Goal: Task Accomplishment & Management: Manage account settings

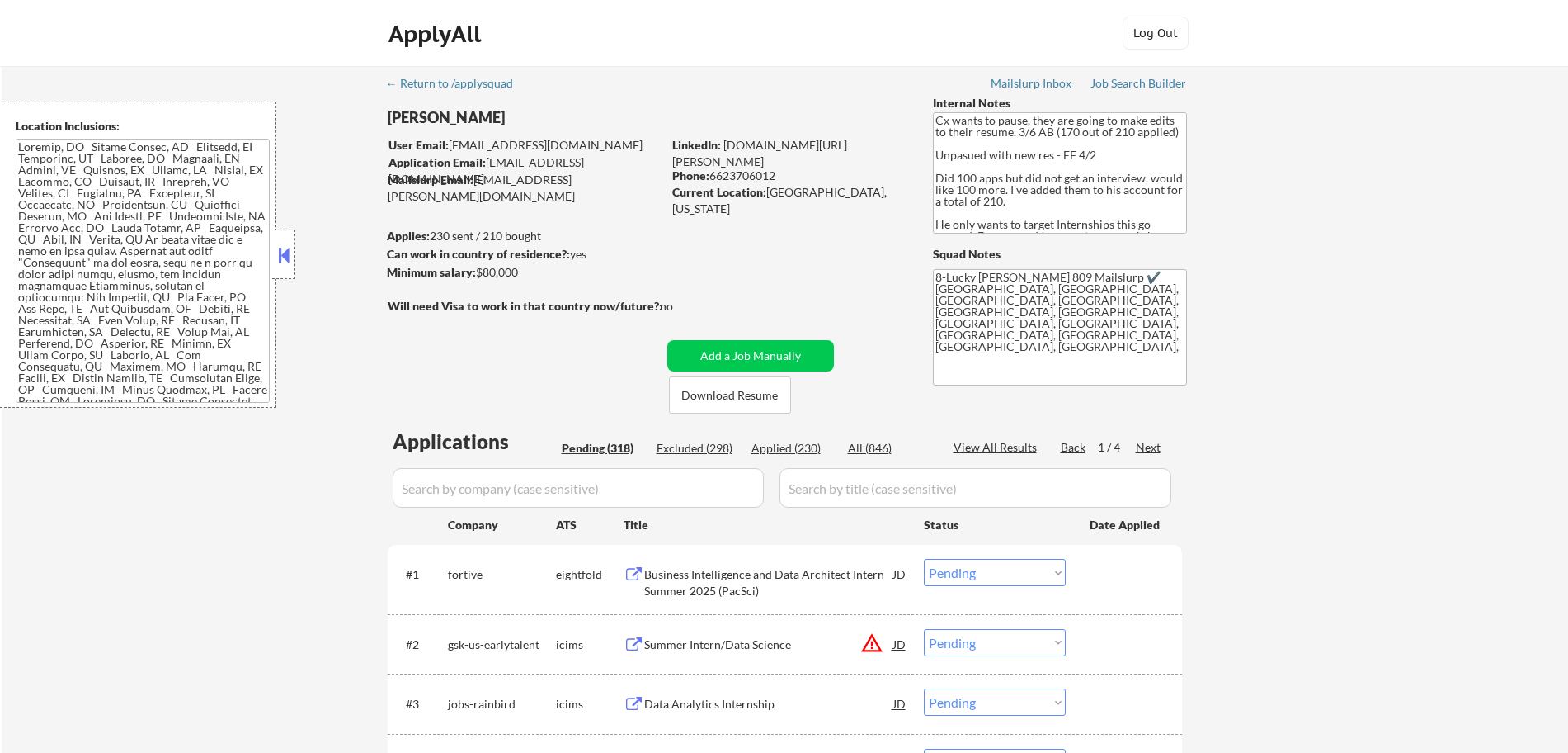
select select ""pending""
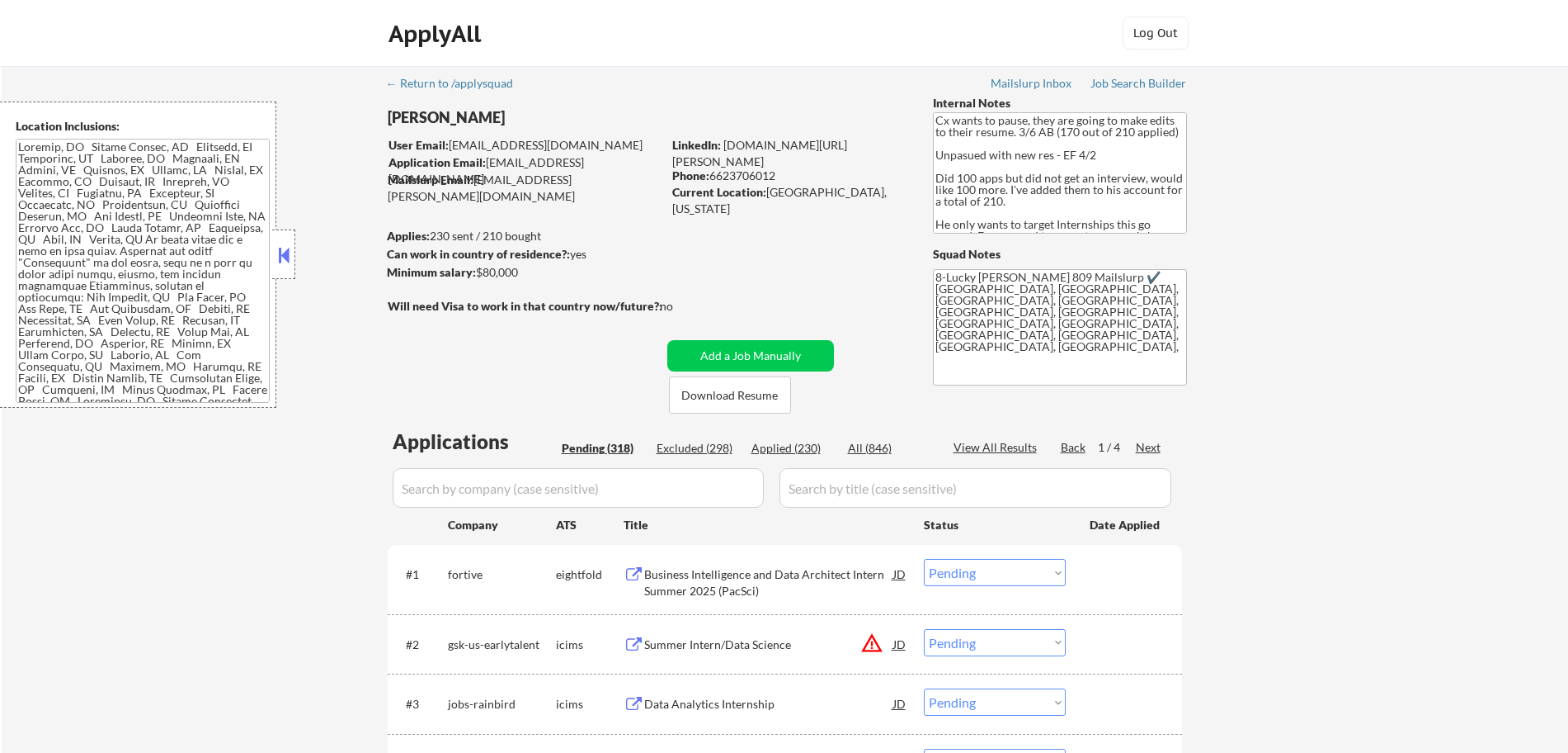
select select ""pending""
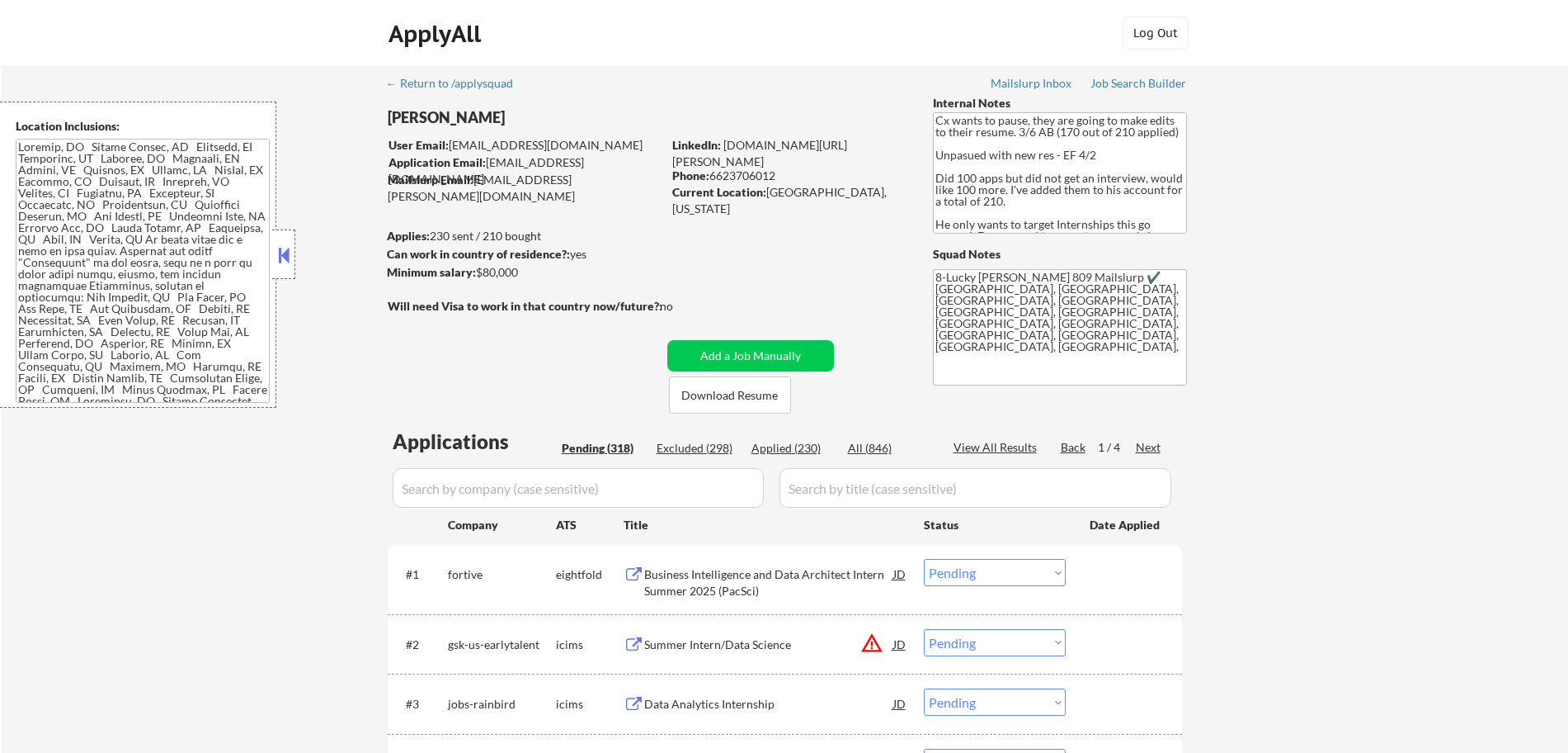
select select ""pending""
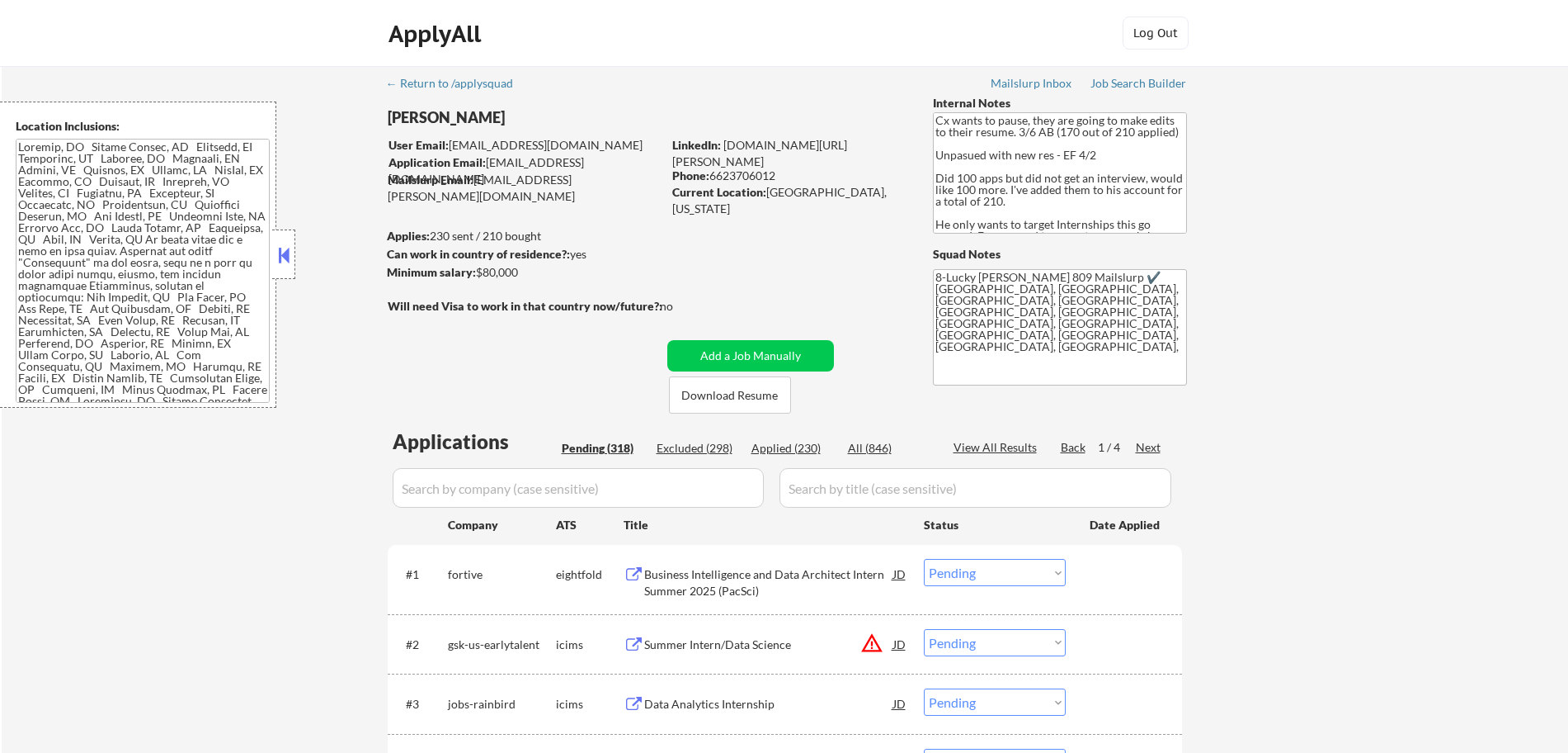
select select ""pending""
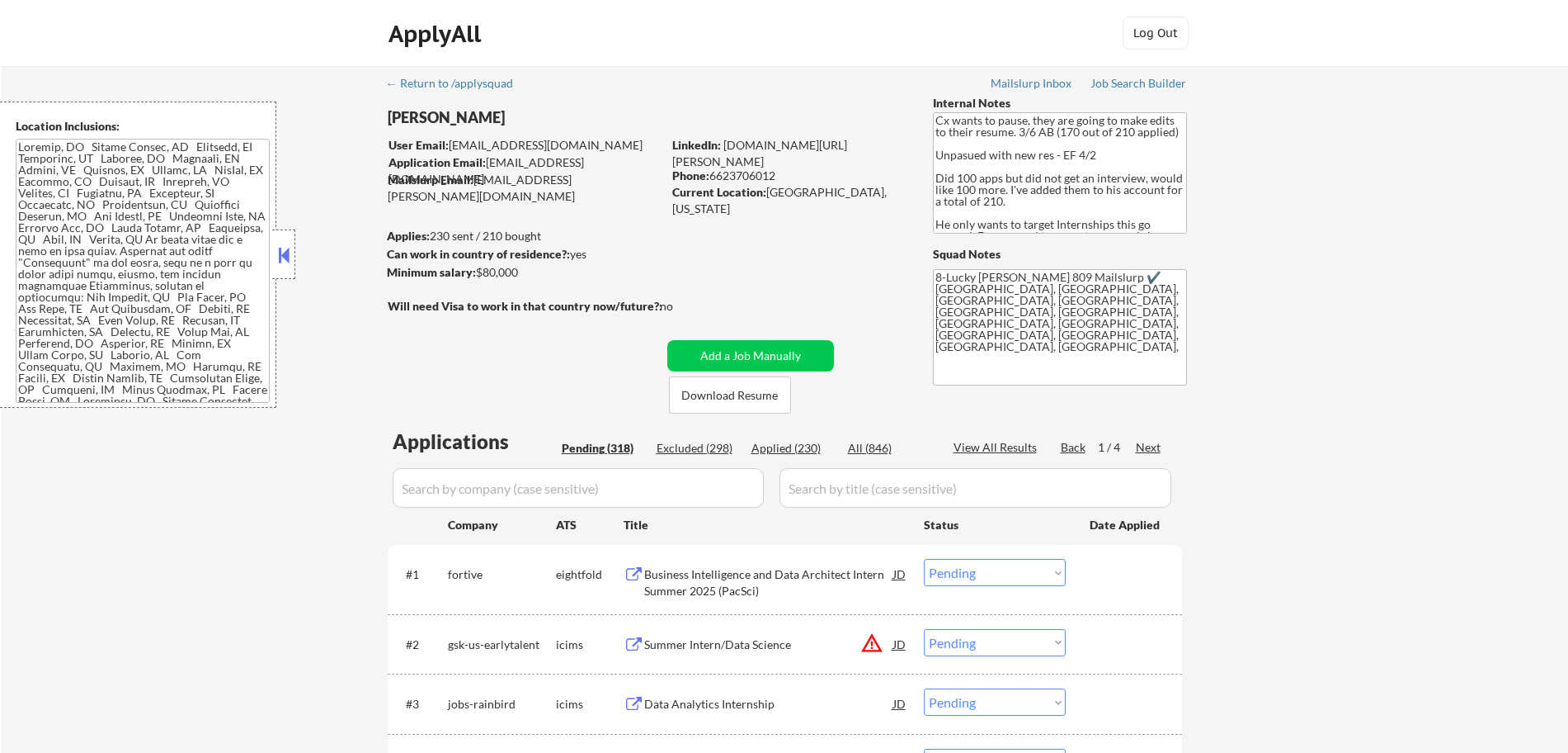
select select ""pending""
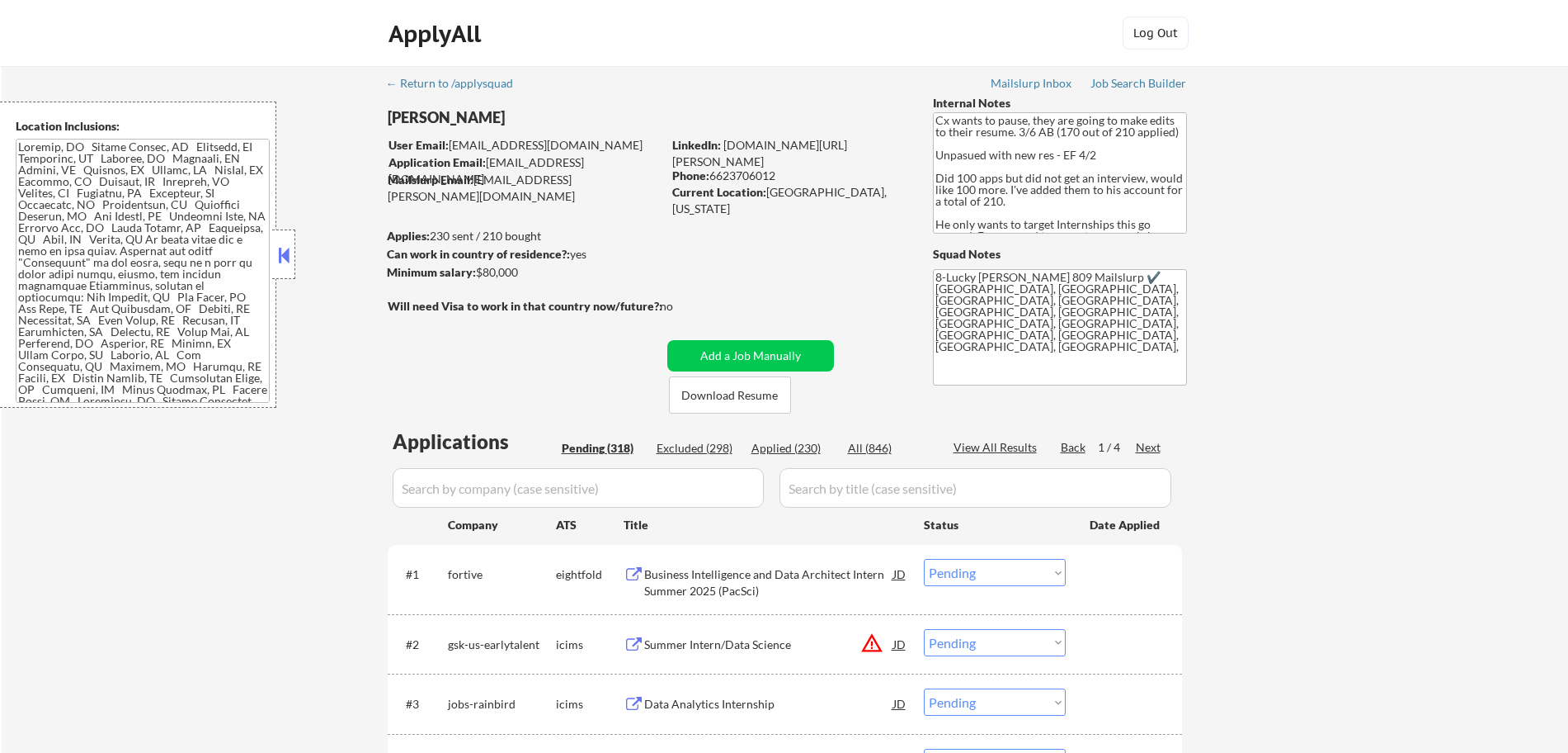
select select ""pending""
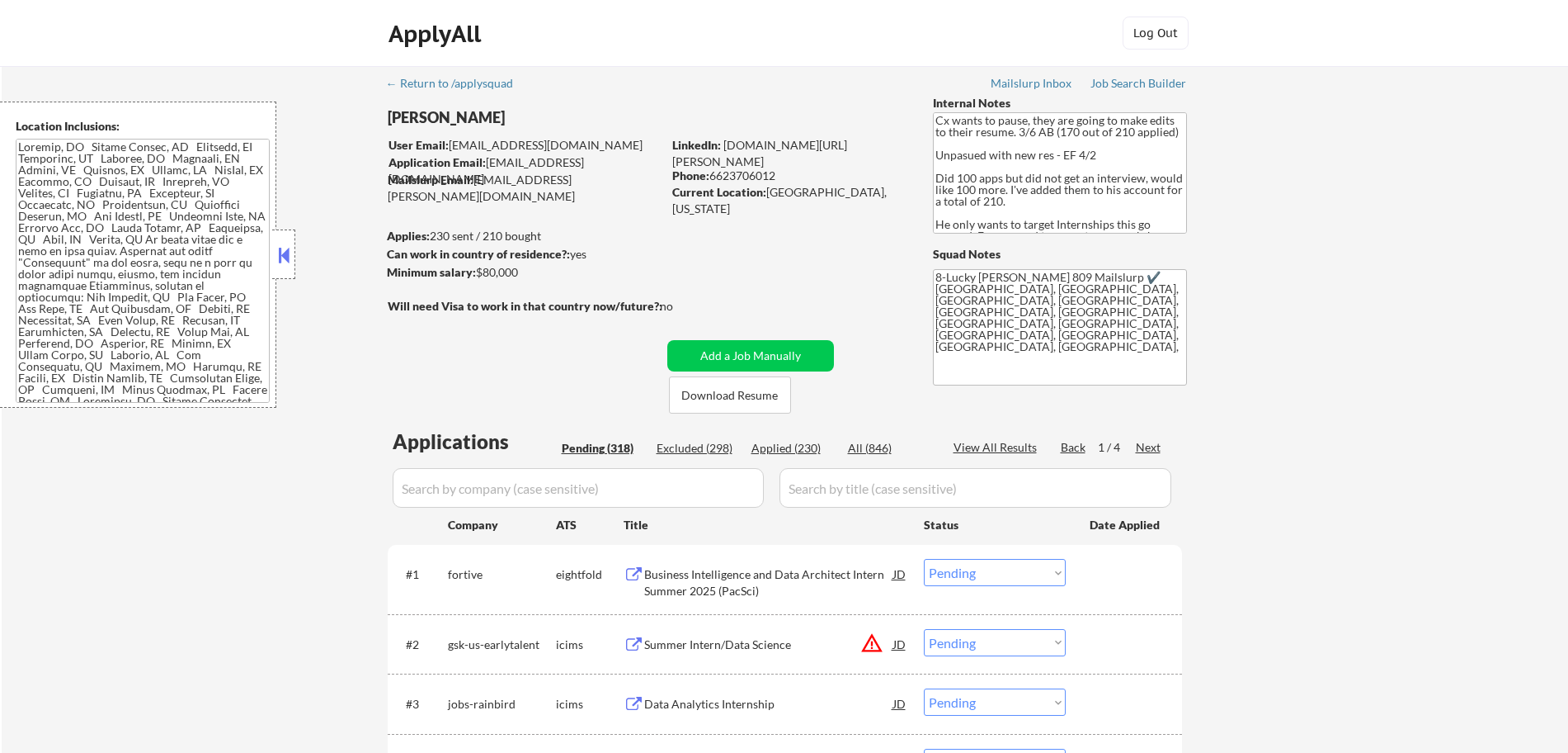
select select ""pending""
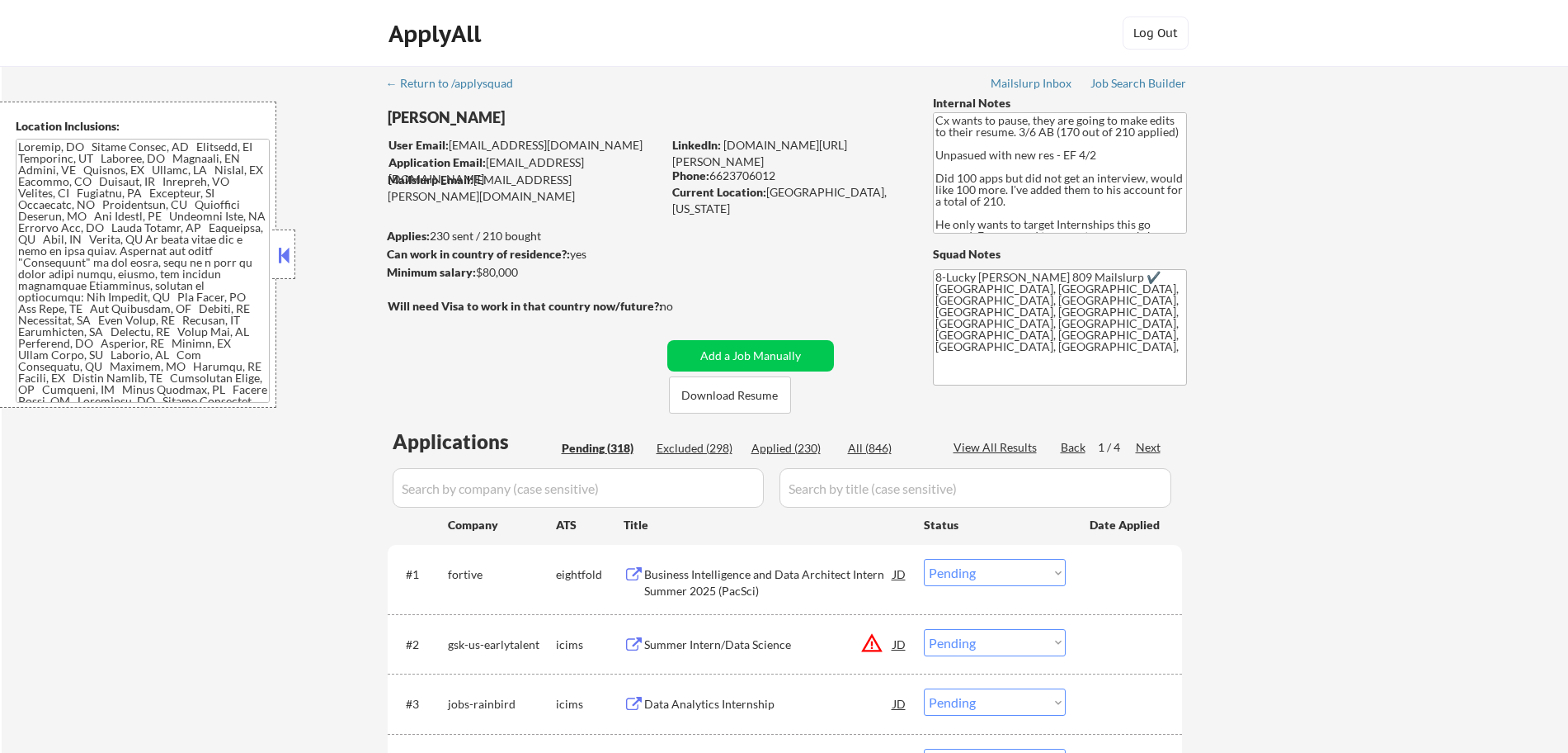
select select ""pending""
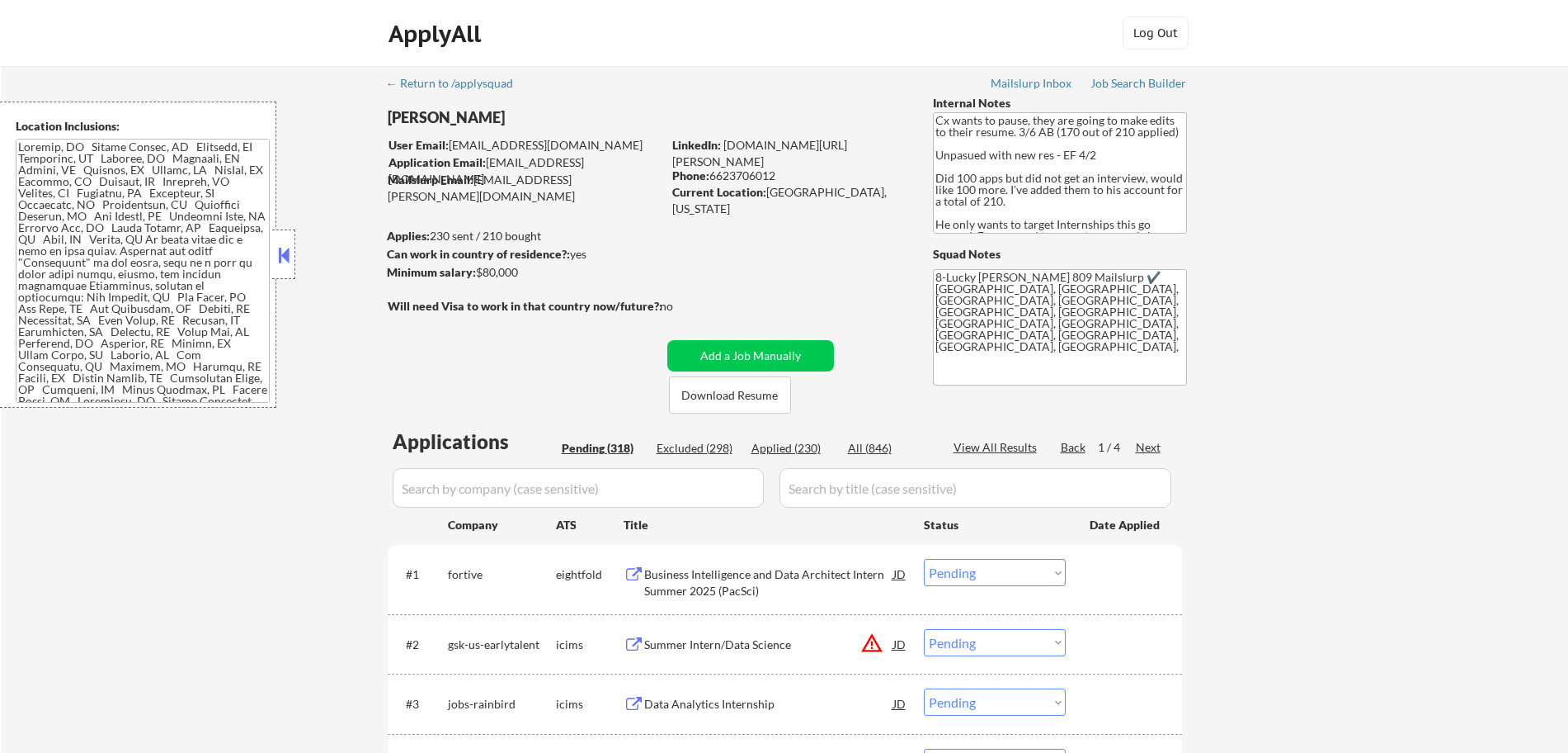
select select ""pending""
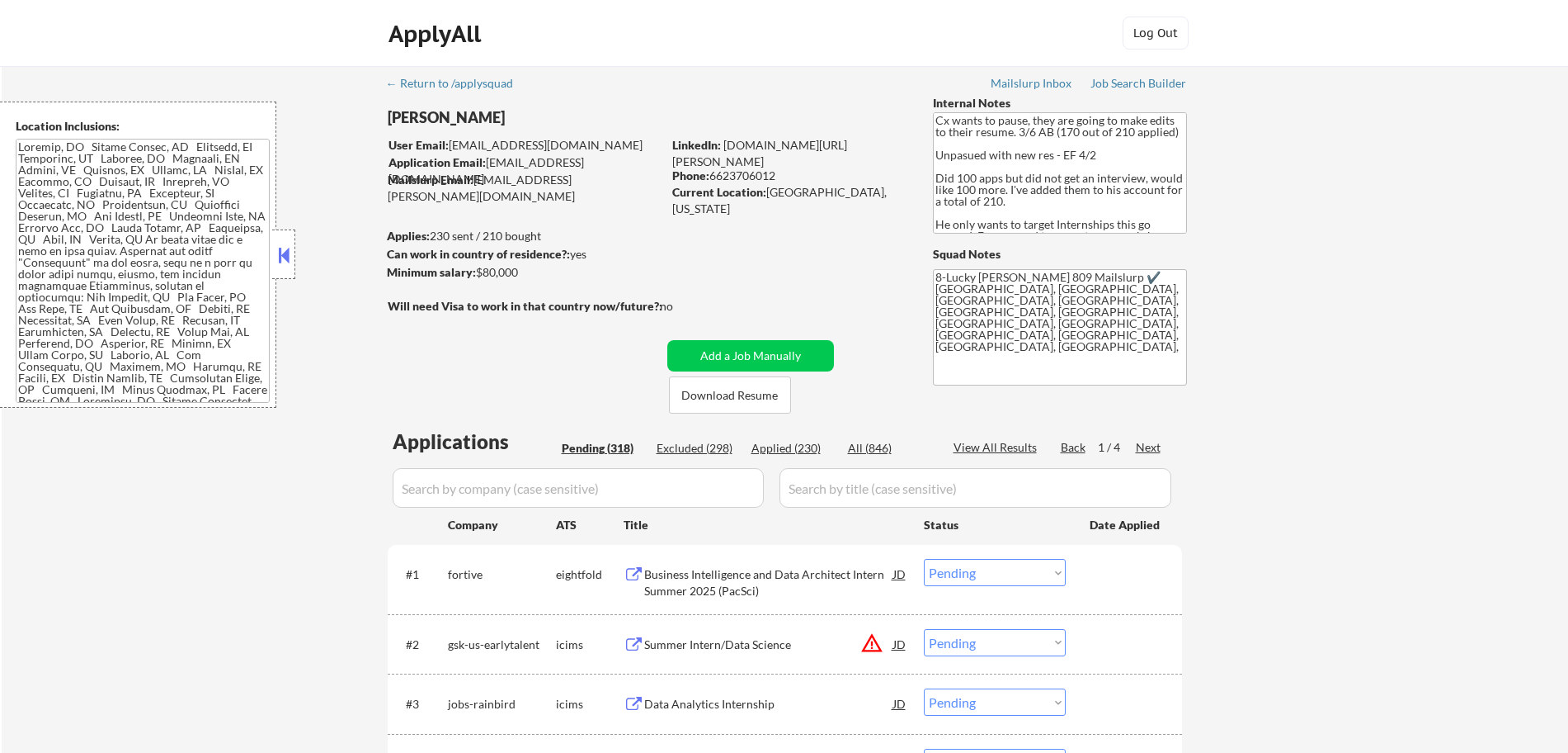
select select ""pending""
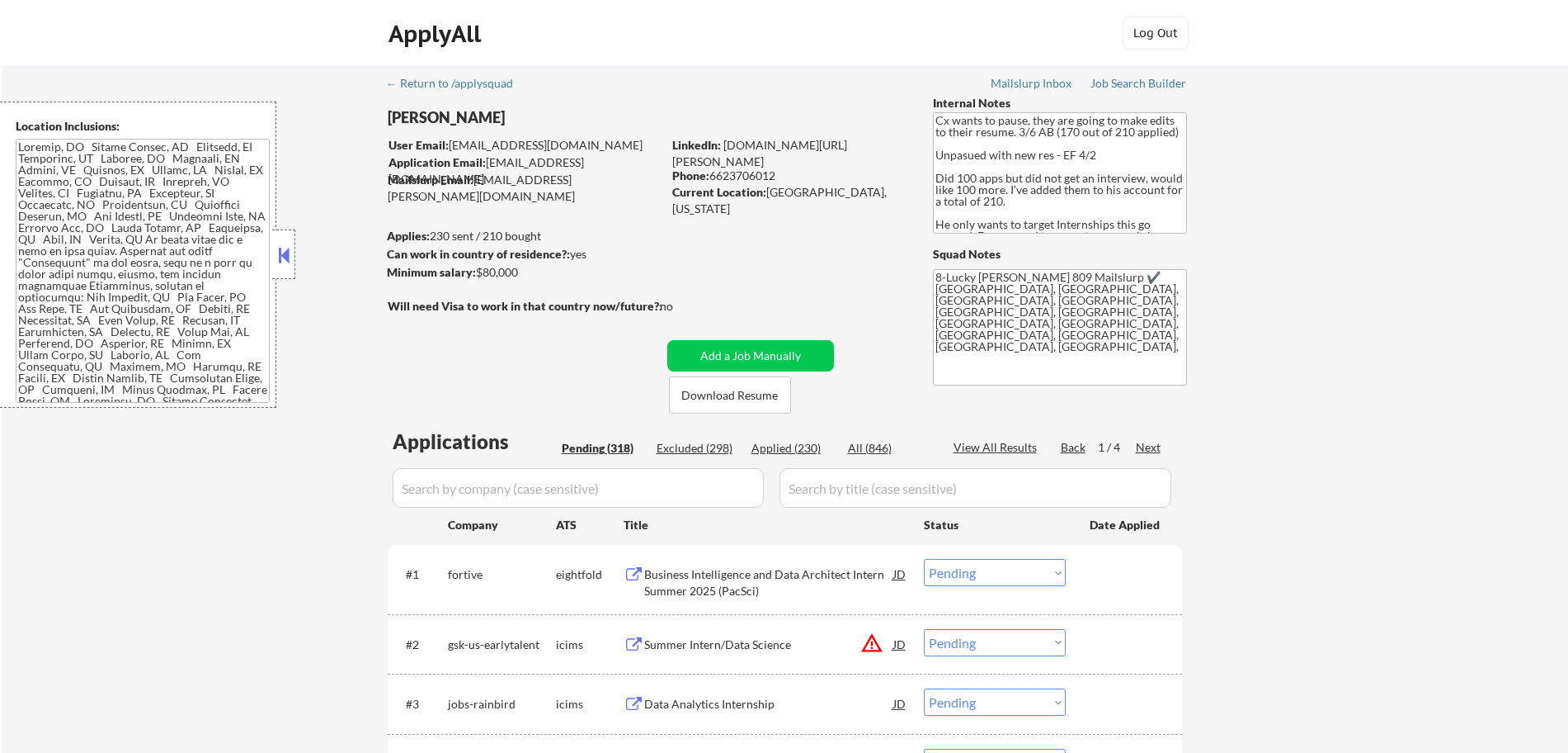
select select ""pending""
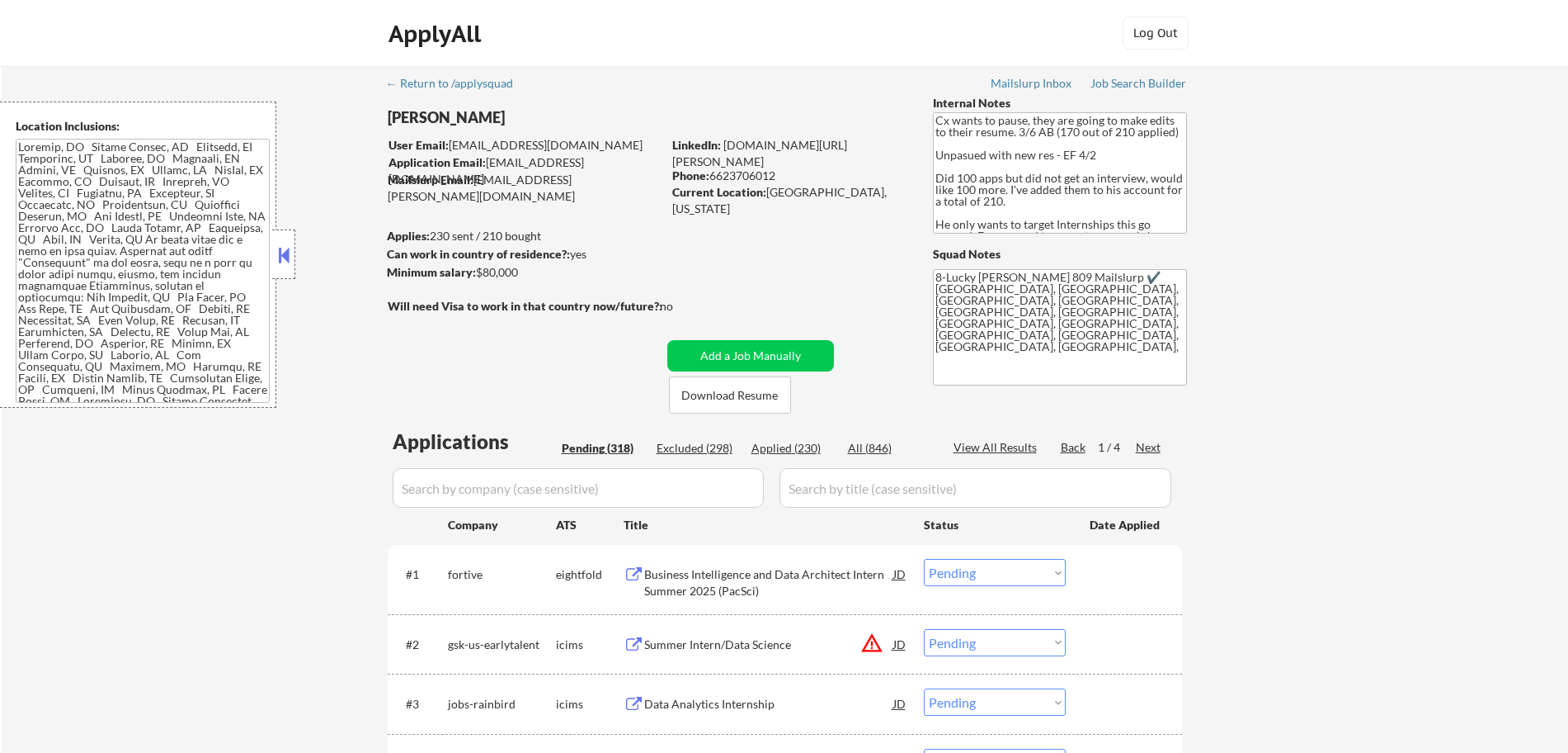
select select ""pending""
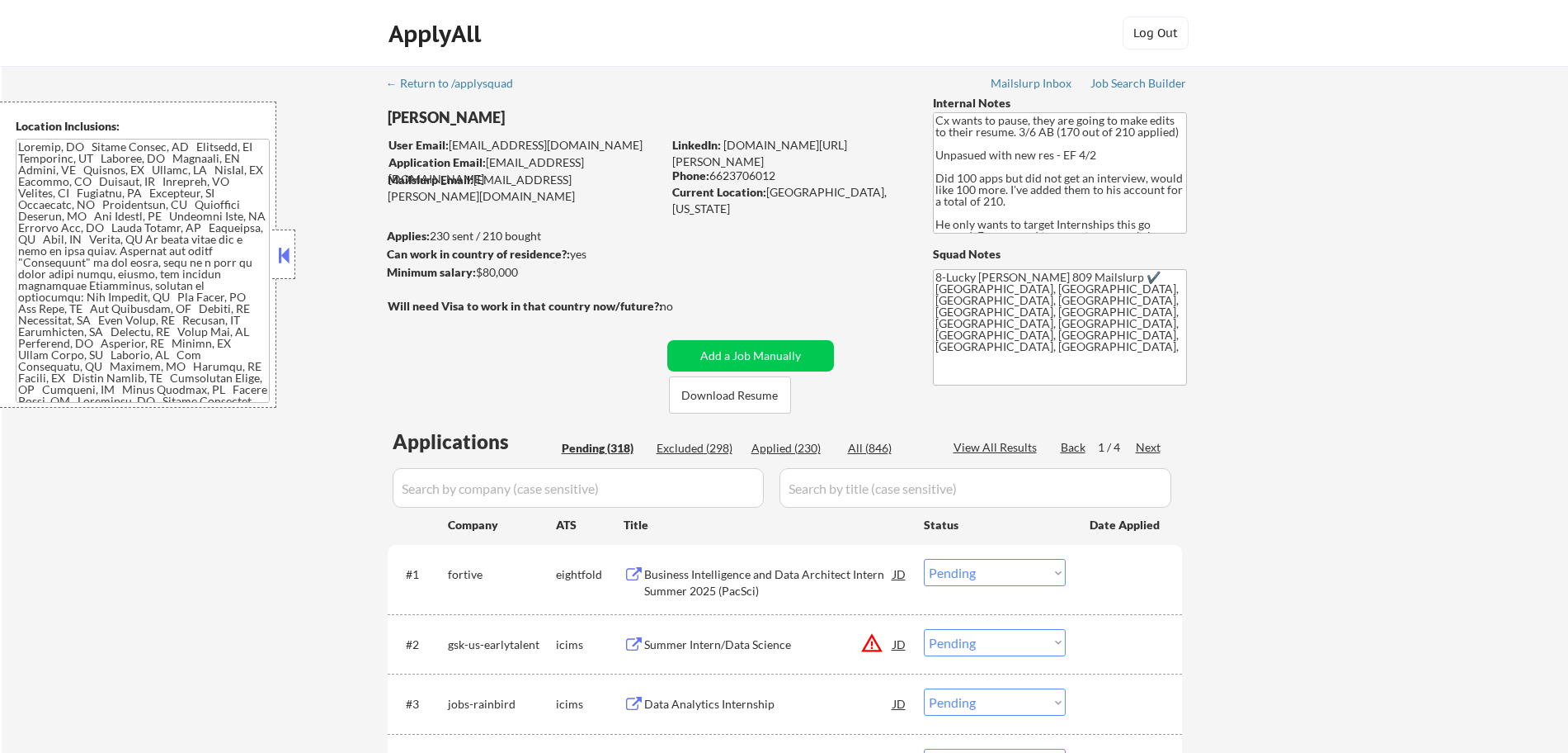
select select ""pending""
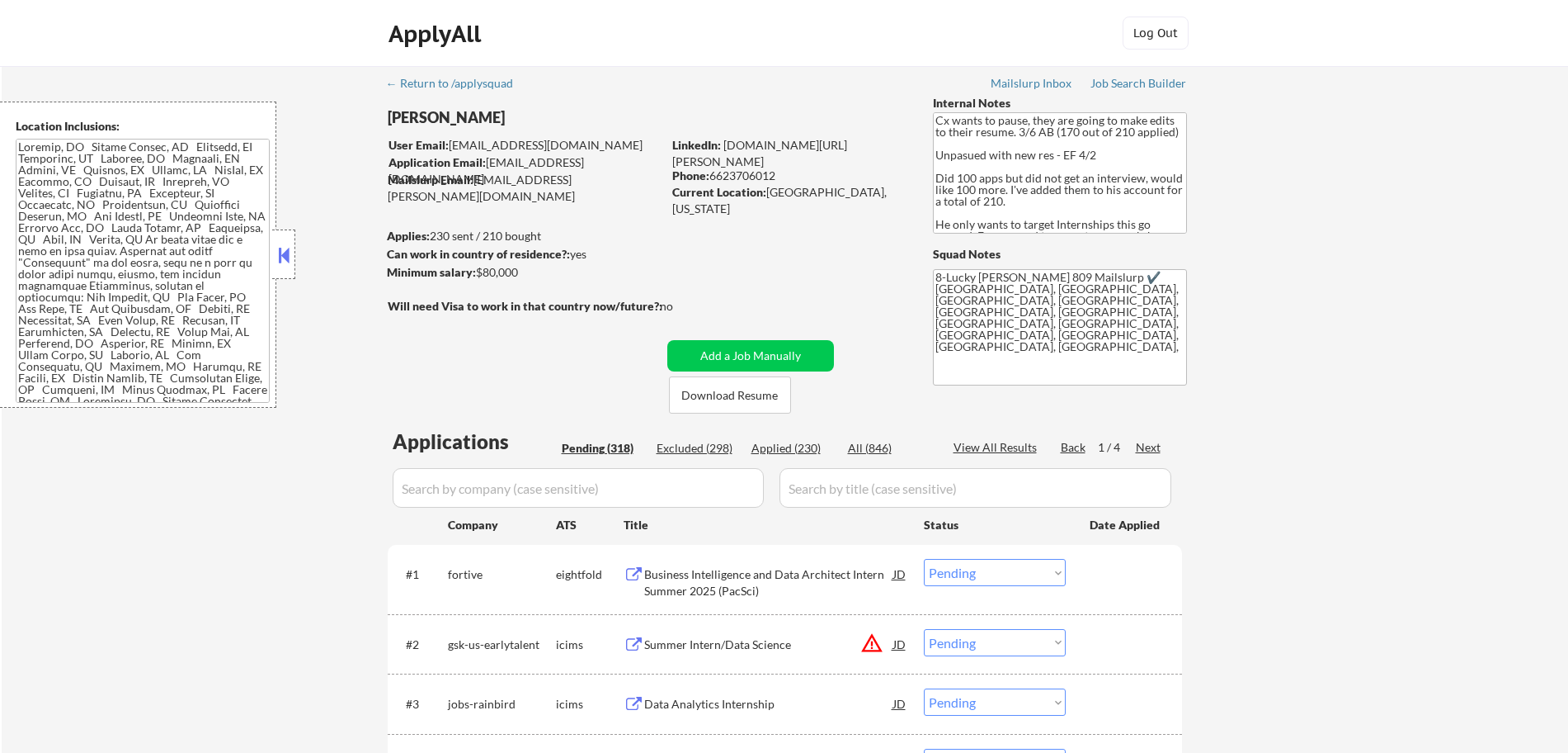
select select ""pending""
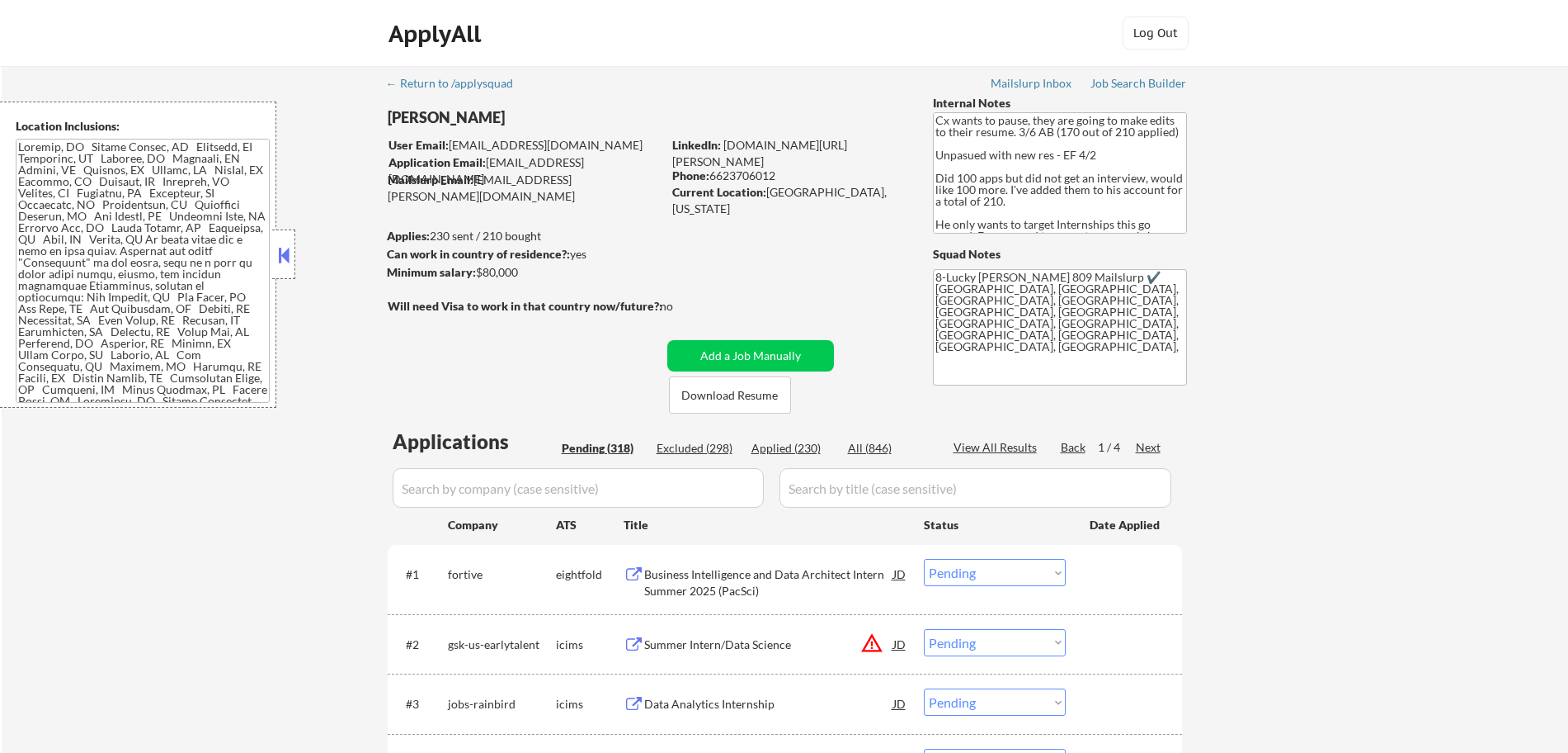
select select ""pending""
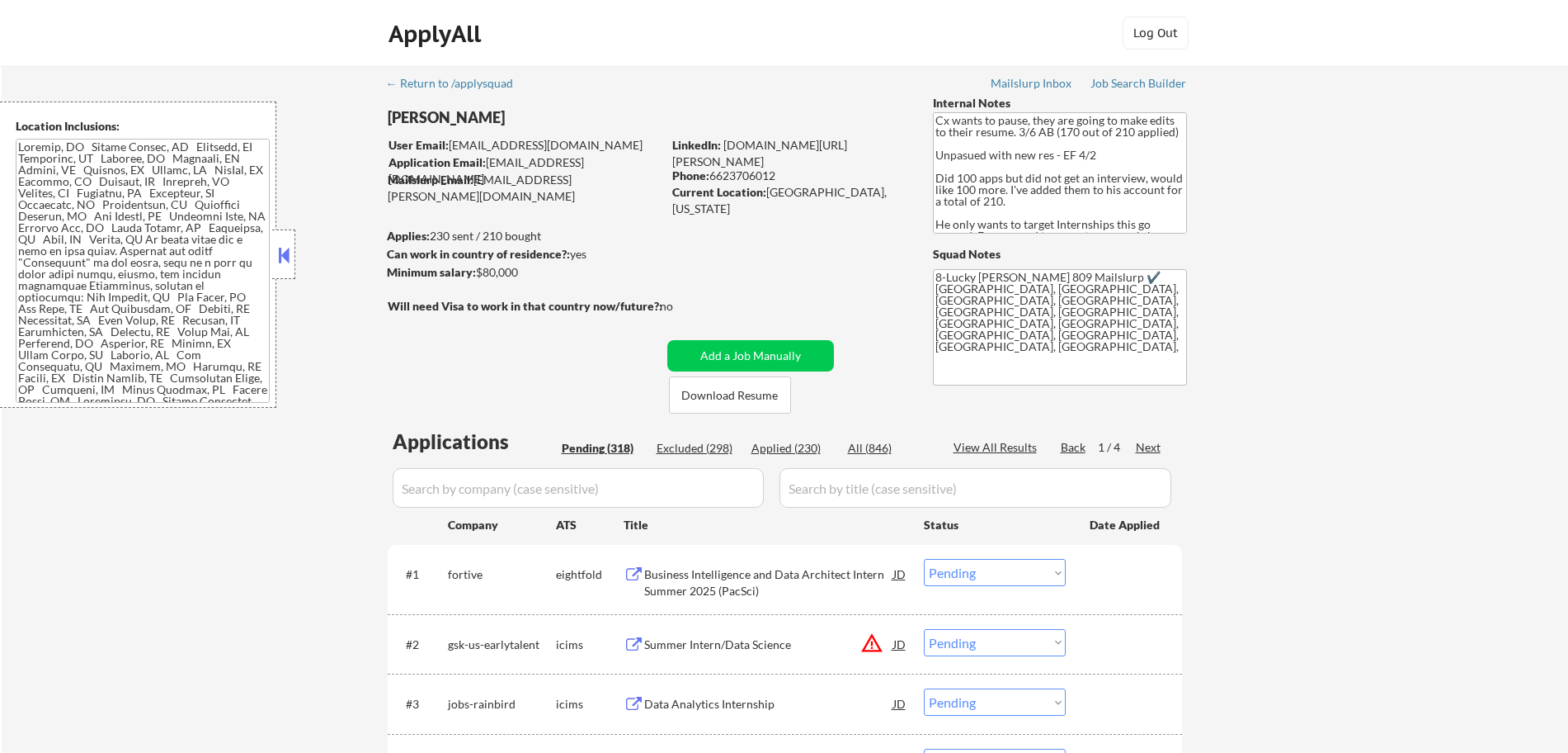
select select ""pending""
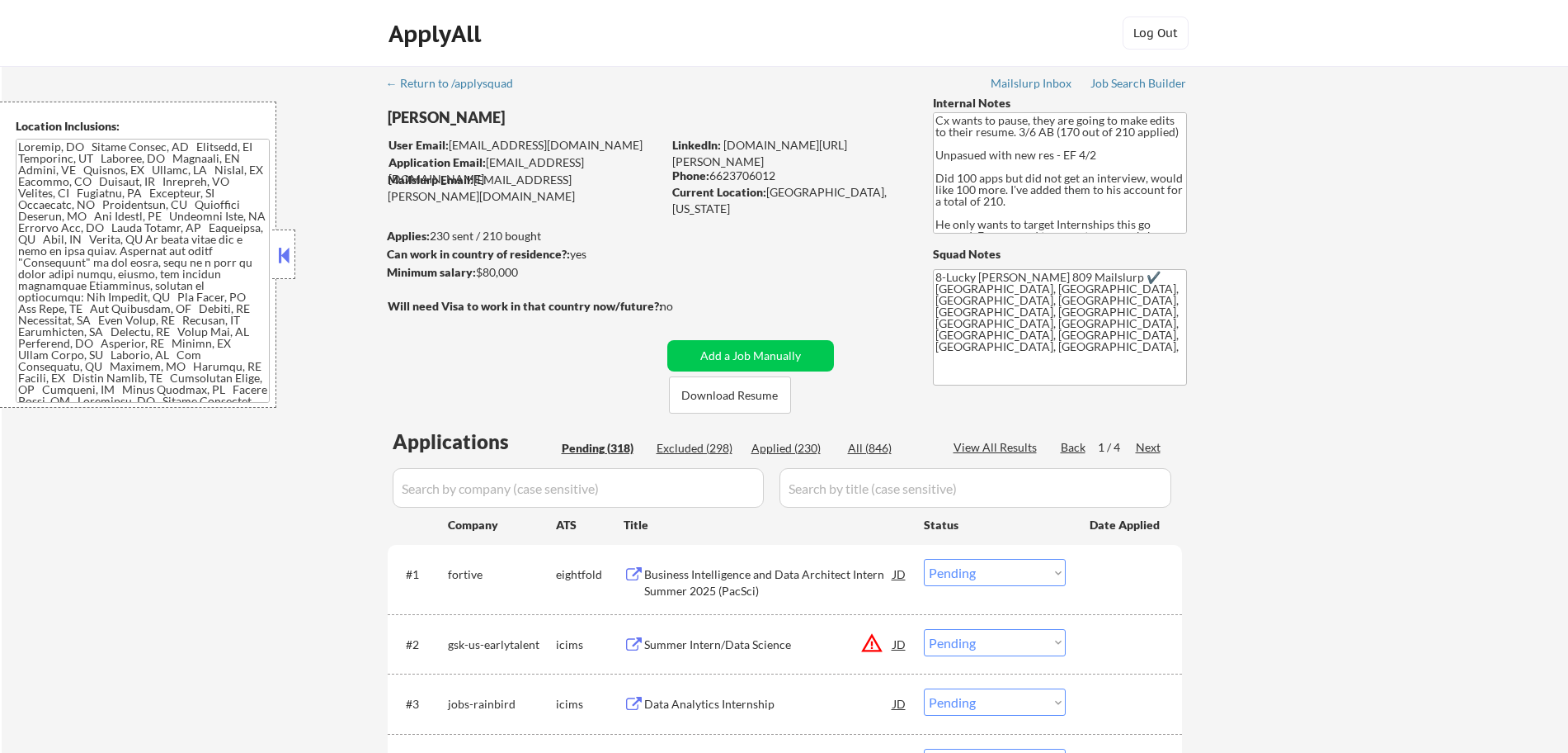
select select ""pending""
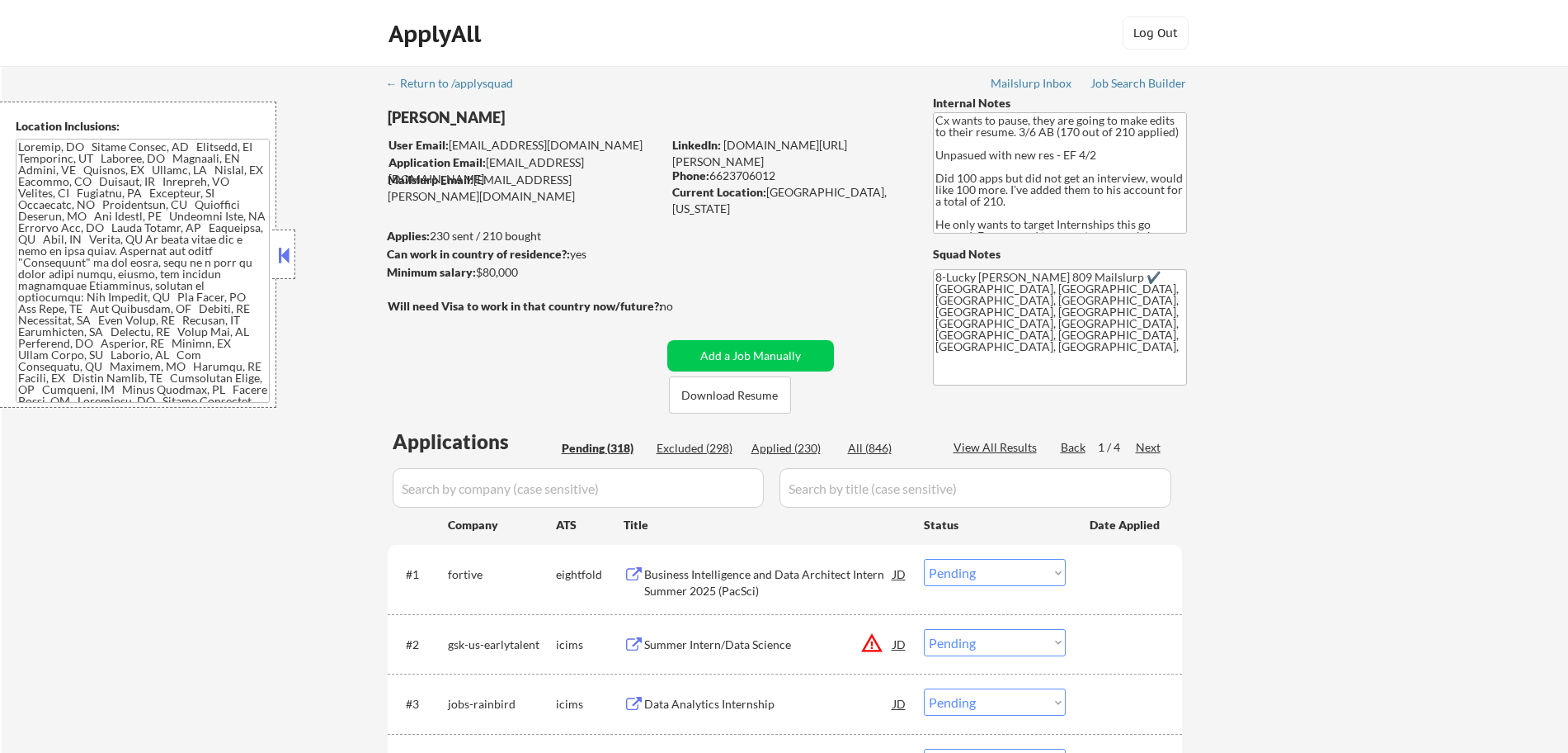
select select ""pending""
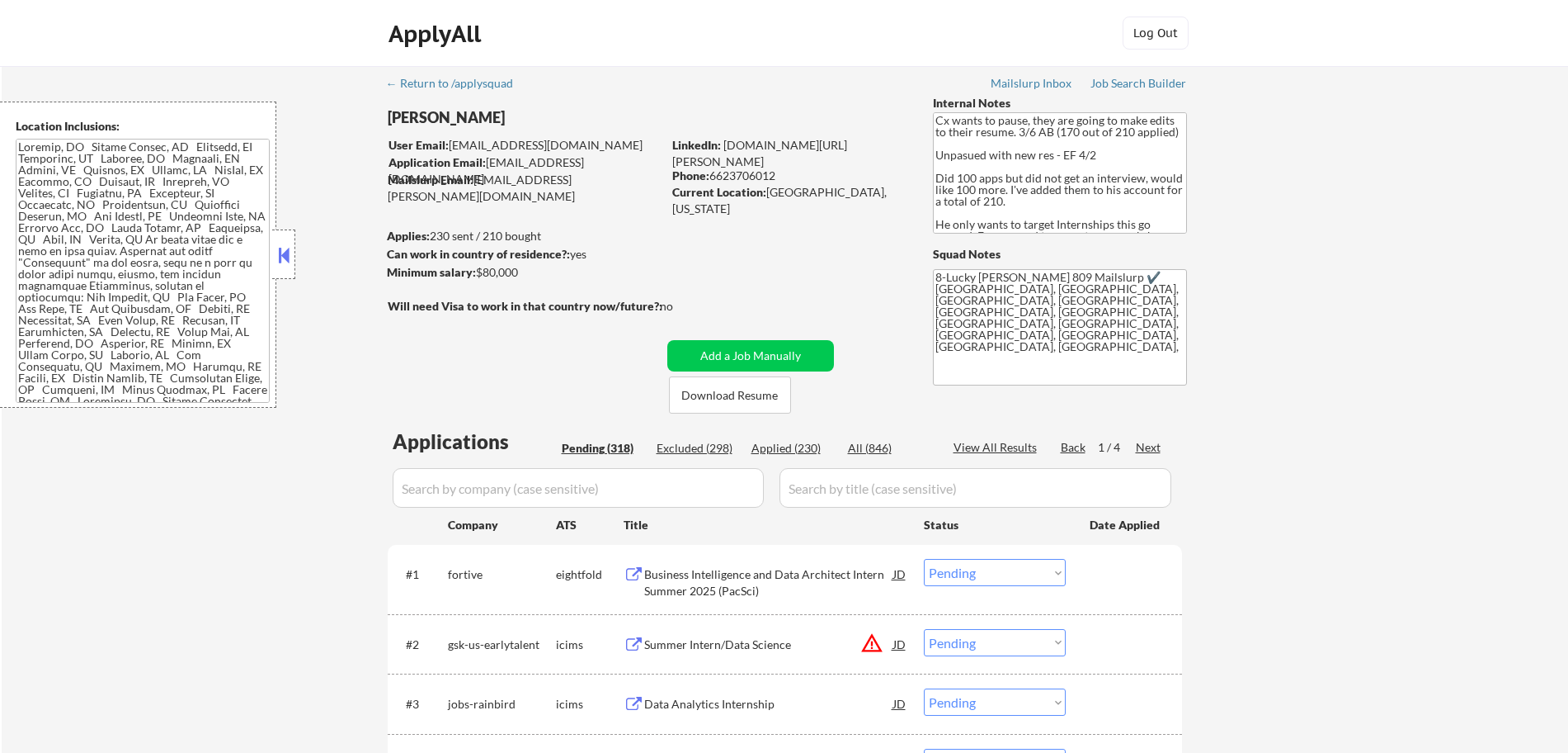
select select ""pending""
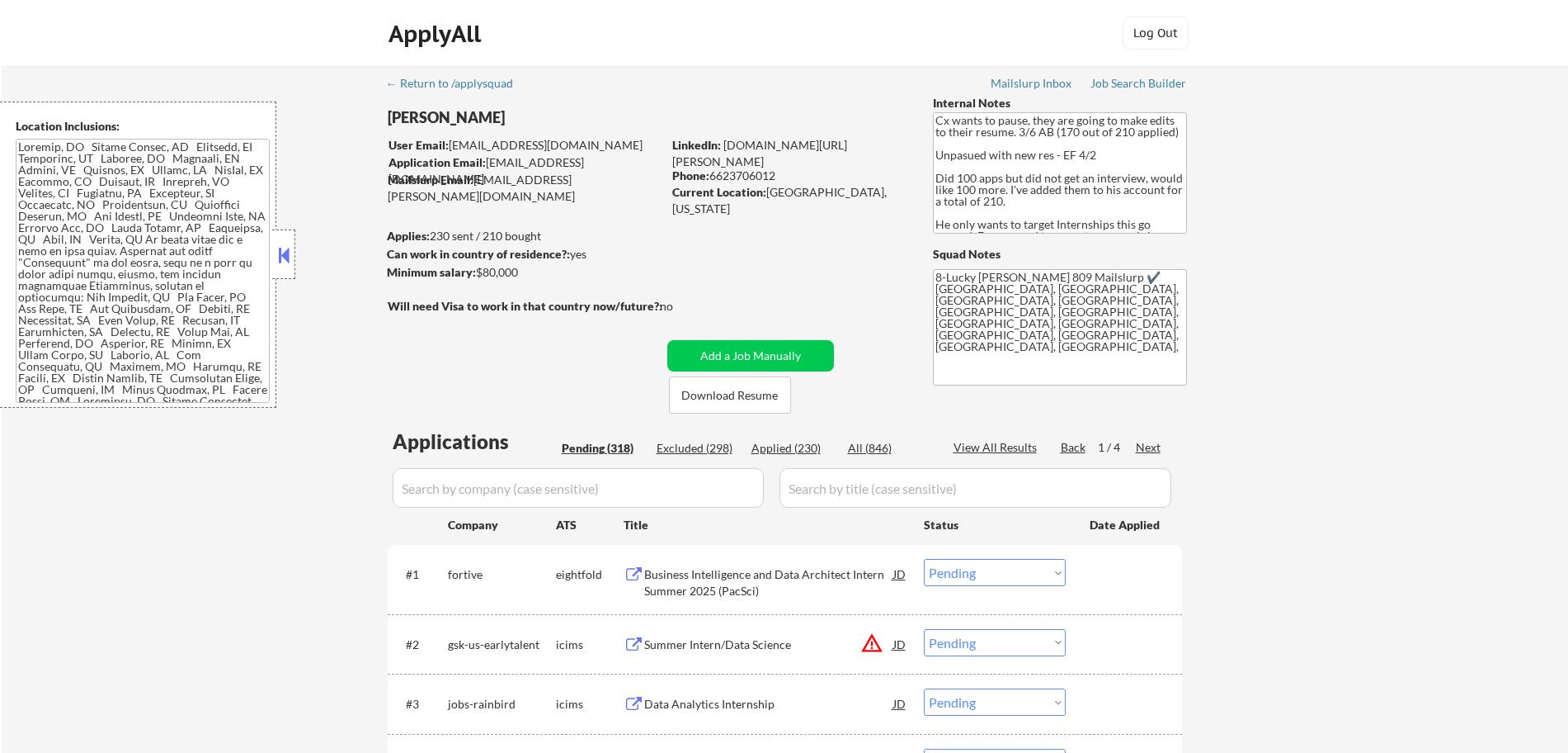
select select ""pending""
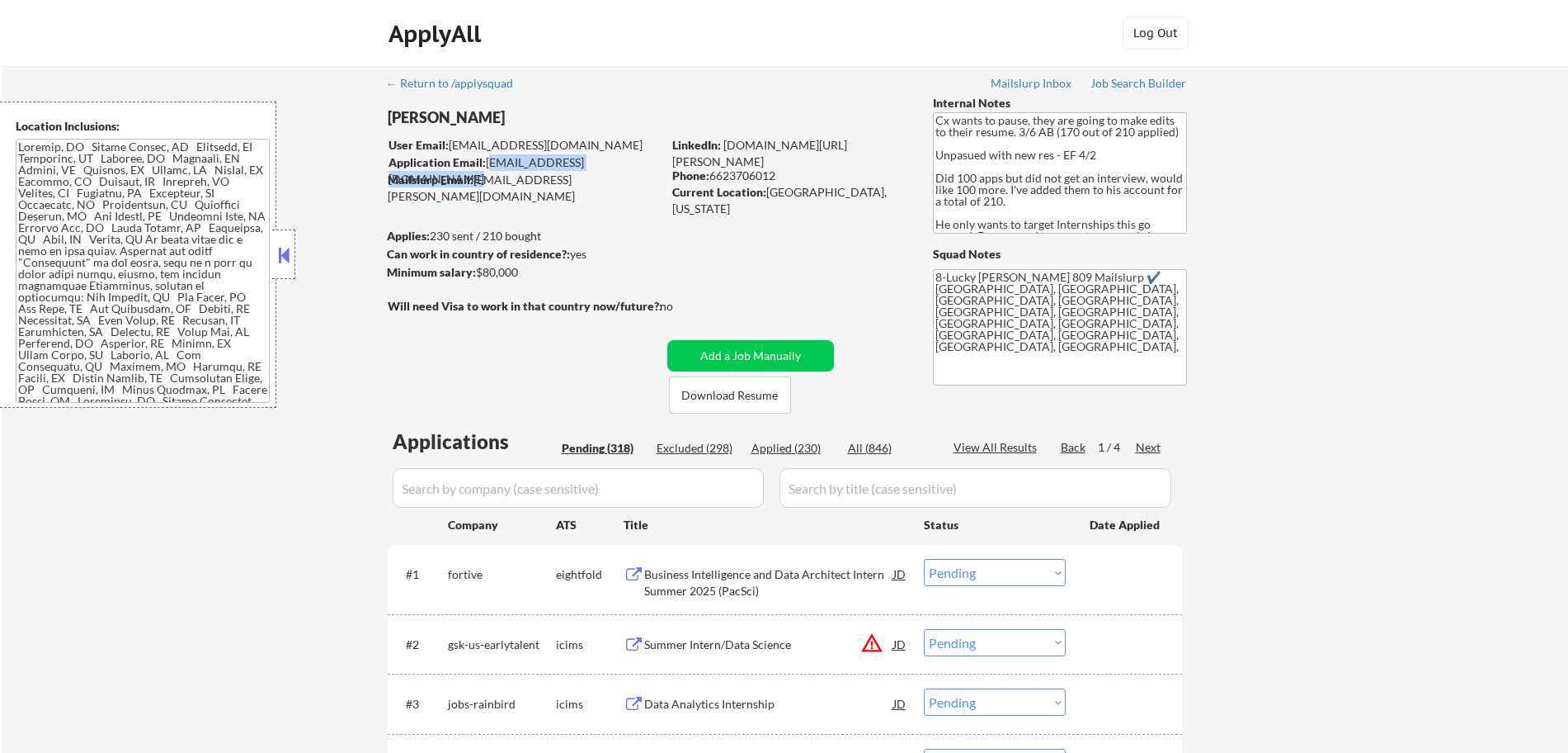
click at [488, 167] on div "Application Email: [EMAIL_ADDRESS][DOMAIN_NAME]" at bounding box center [525, 170] width 273 height 32
